Goal: Complete application form

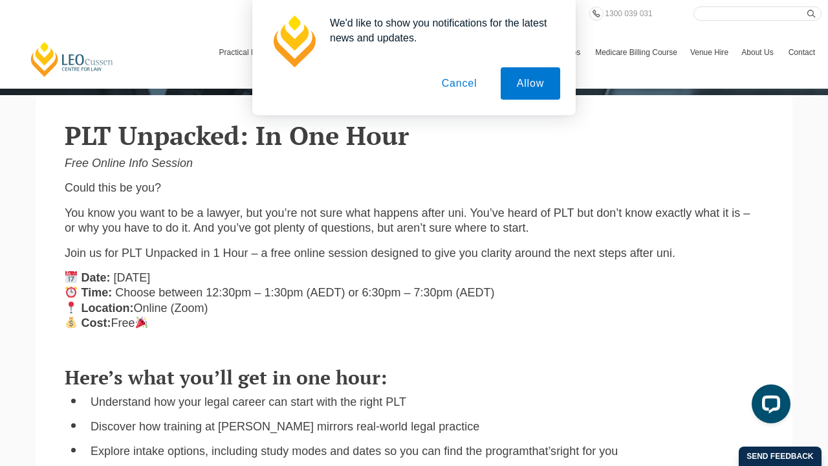
click at [464, 85] on button "Cancel" at bounding box center [459, 83] width 68 height 32
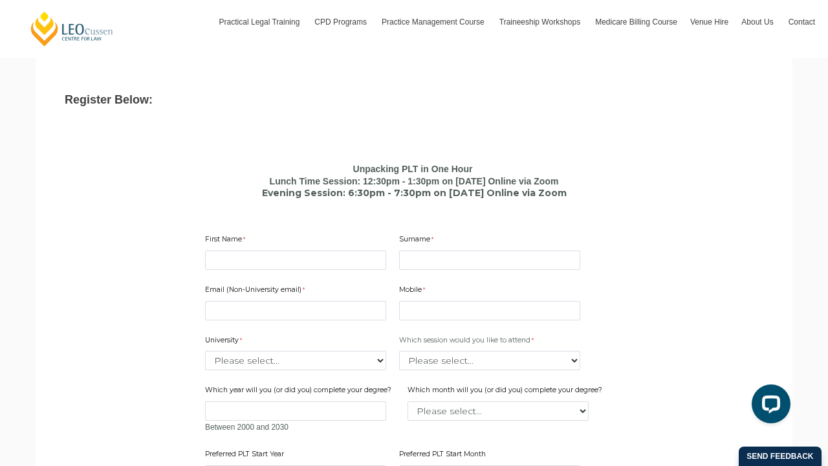
scroll to position [680, 0]
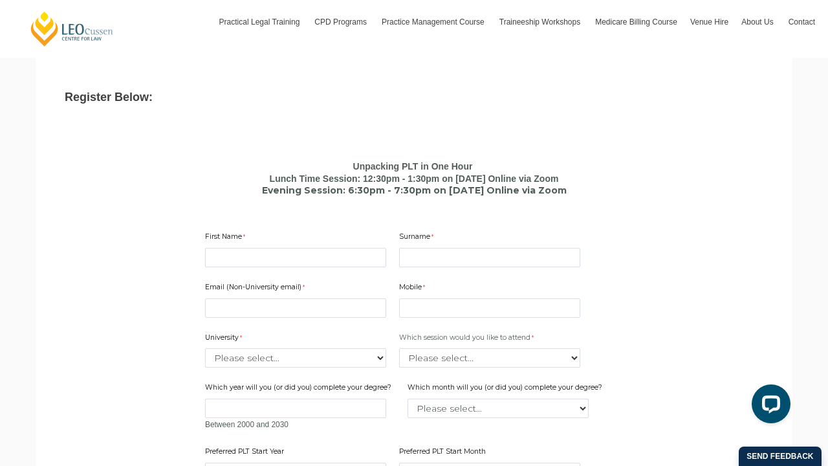
click at [309, 270] on div "Email (Non-University email) Mobile 10 characters left. University Please selec…" at bounding box center [414, 384] width 428 height 228
type input "Tshegofatso"
type input "Mushi"
click at [372, 301] on input "mu" at bounding box center [295, 307] width 181 height 19
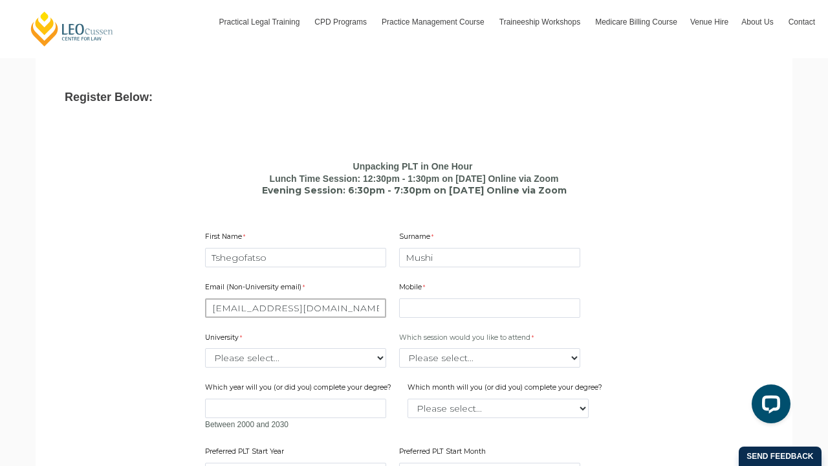
type input "[EMAIL_ADDRESS][DOMAIN_NAME]"
click at [447, 306] on input "Mobile" at bounding box center [489, 307] width 181 height 19
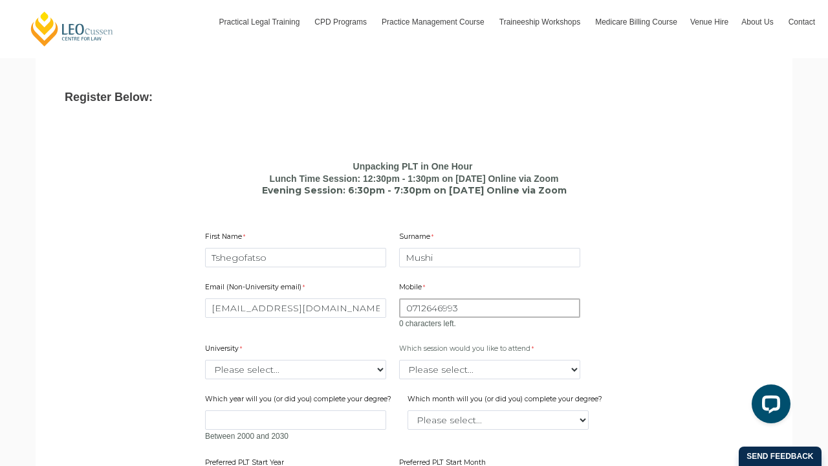
type input "0712646993"
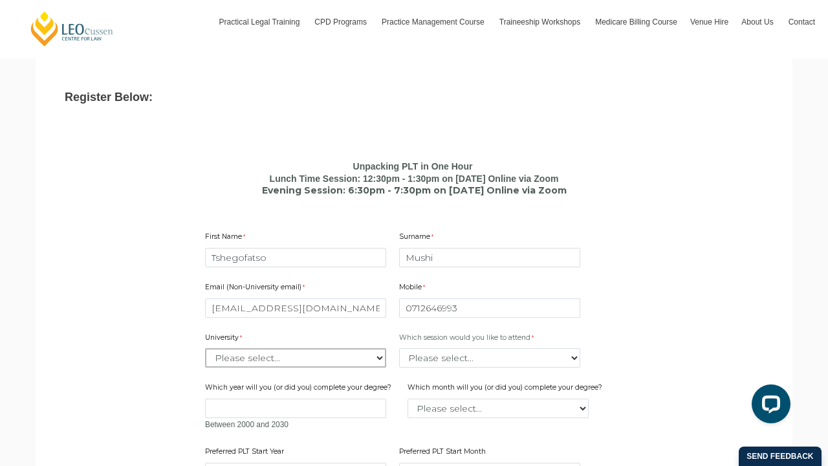
select select "tfa_2220"
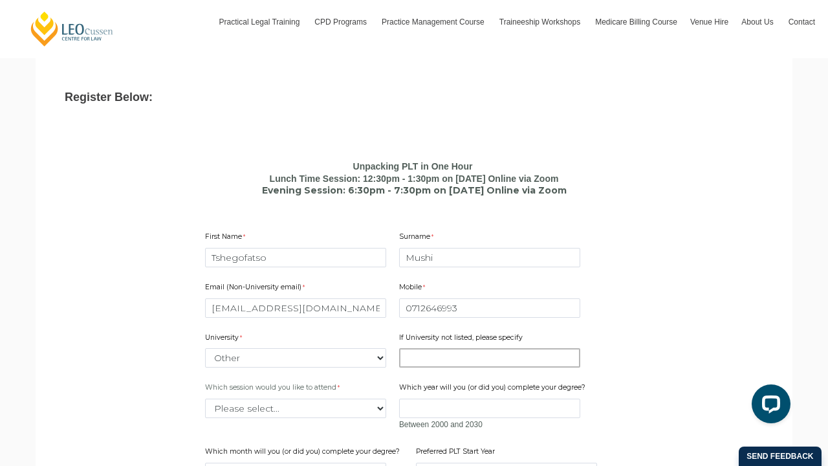
click at [431, 348] on input "If University not listed, please specify" at bounding box center [489, 357] width 181 height 19
type input "[GEOGRAPHIC_DATA]"
select select "tfa_2412"
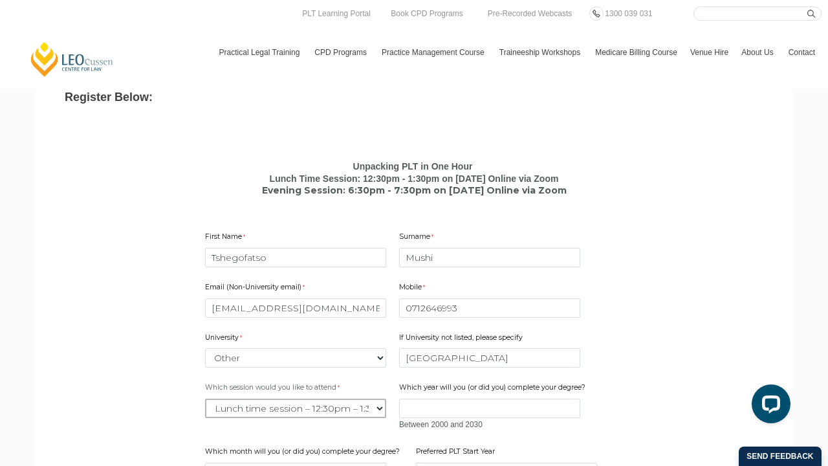
select select "tfa_2413"
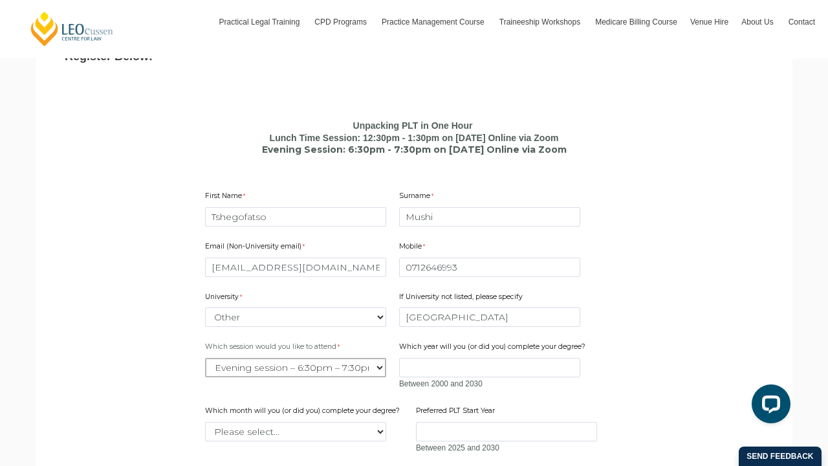
scroll to position [742, 0]
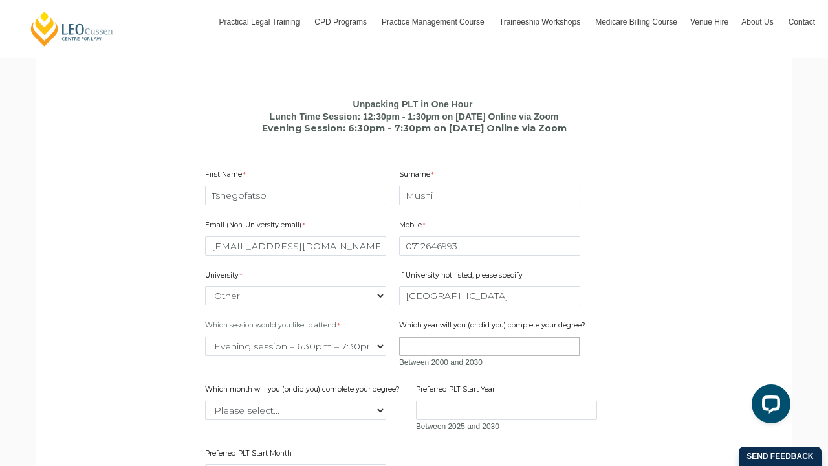
click at [440, 342] on input "Which year will you (or did you) complete your degree?" at bounding box center [489, 345] width 181 height 19
type input "2028"
select select "tfa_2228"
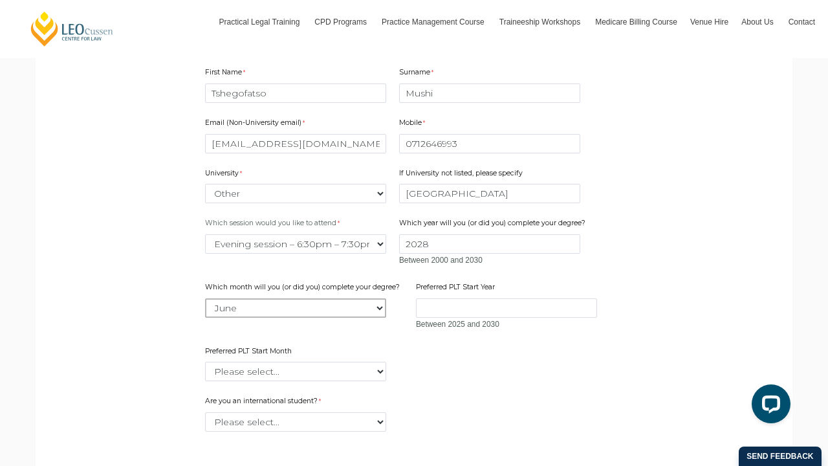
scroll to position [845, 0]
click at [480, 299] on input "Preferred PLT Start Year" at bounding box center [506, 306] width 181 height 19
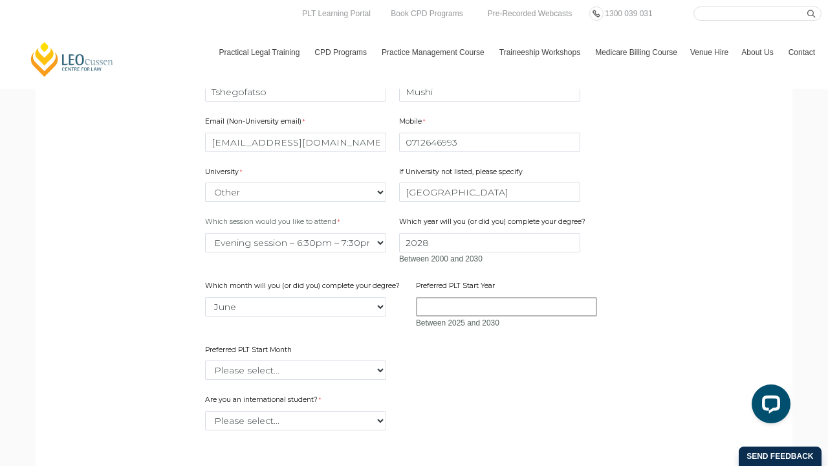
click at [504, 300] on input "Preferred PLT Start Year" at bounding box center [506, 306] width 181 height 19
click at [482, 304] on input "Preferred PLT Start Year" at bounding box center [506, 306] width 181 height 19
type input "2028"
select select "tfa_2341"
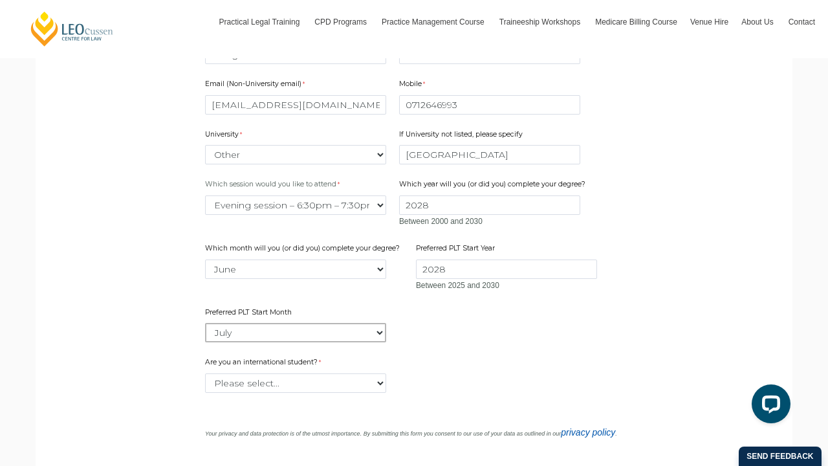
scroll to position [890, 0]
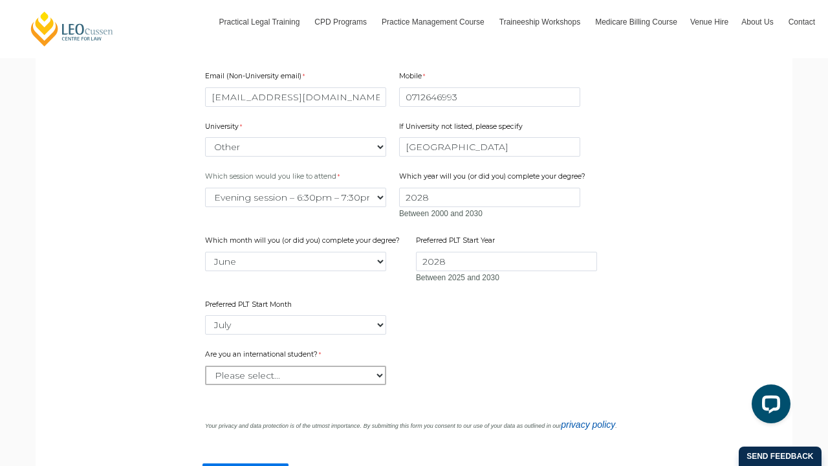
click at [347, 367] on select "Please select... Yes No" at bounding box center [295, 374] width 181 height 19
select select "tfa_60"
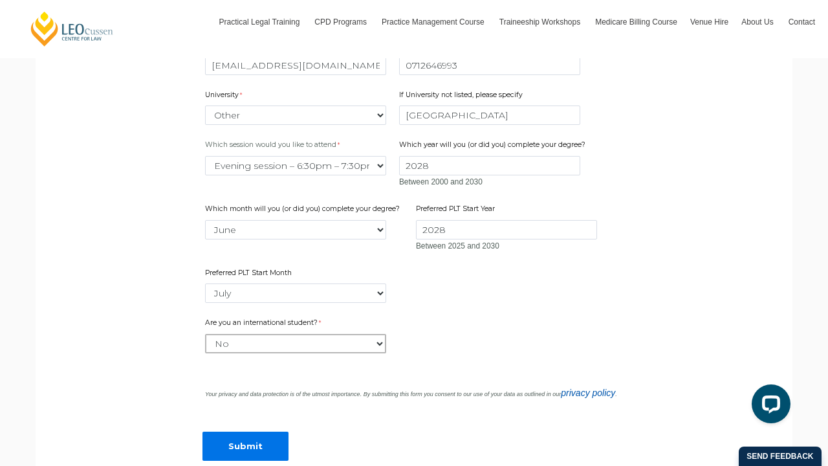
scroll to position [942, 0]
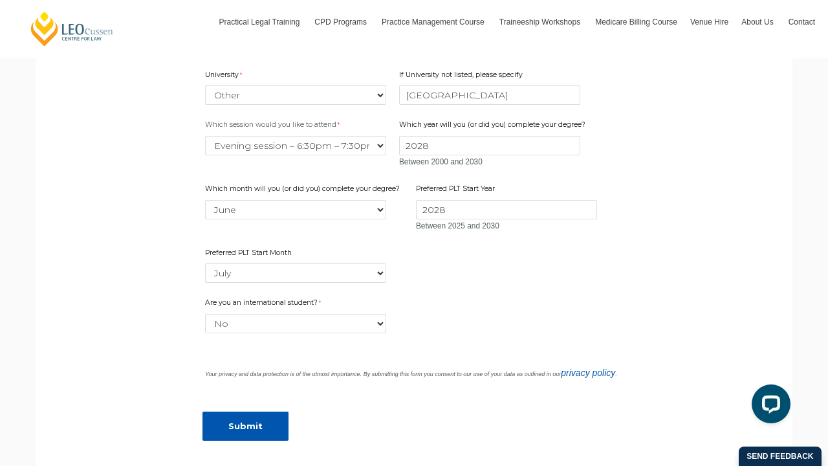
click at [272, 418] on input "Submit" at bounding box center [245, 425] width 86 height 29
